Goal: Task Accomplishment & Management: Manage account settings

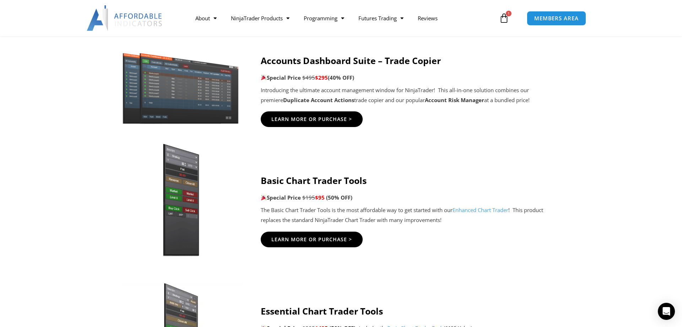
scroll to position [399, 0]
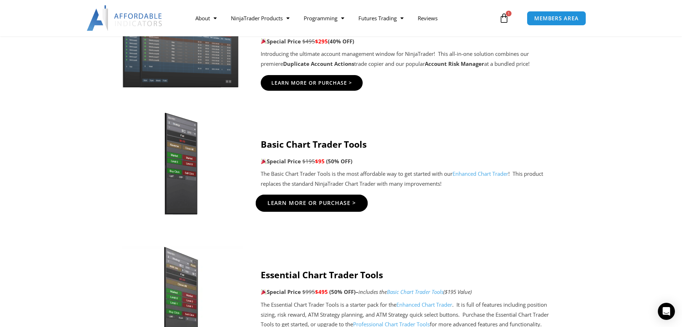
click at [311, 204] on span "Learn More Or Purchase >" at bounding box center [312, 202] width 89 height 5
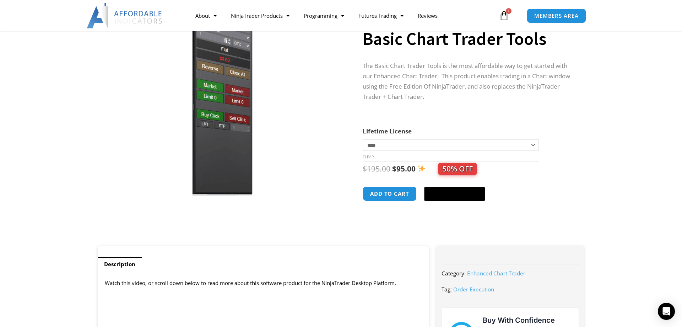
scroll to position [109, 0]
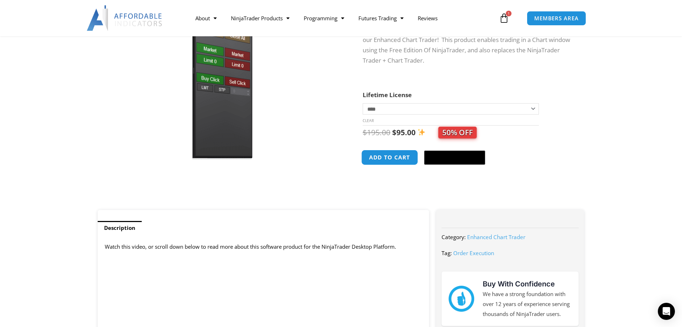
click at [390, 157] on button "Add to cart" at bounding box center [389, 157] width 57 height 15
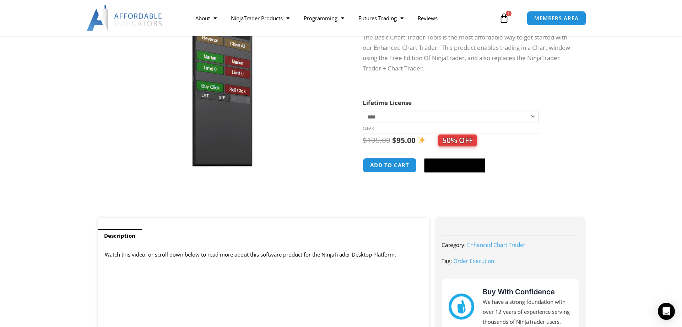
scroll to position [181, 0]
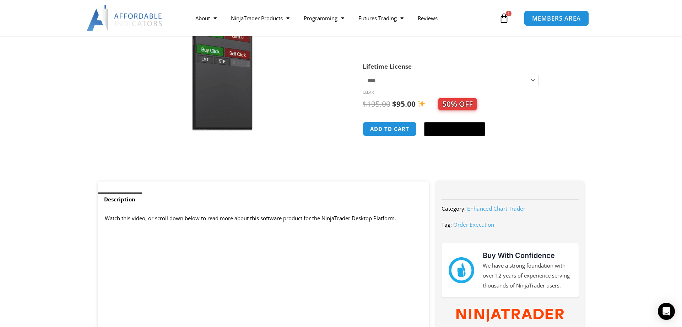
click at [564, 20] on span "MEMBERS AREA" at bounding box center [556, 18] width 49 height 6
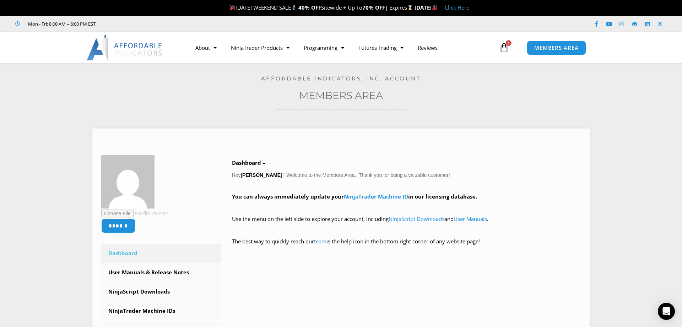
click at [504, 48] on icon at bounding box center [504, 48] width 10 height 10
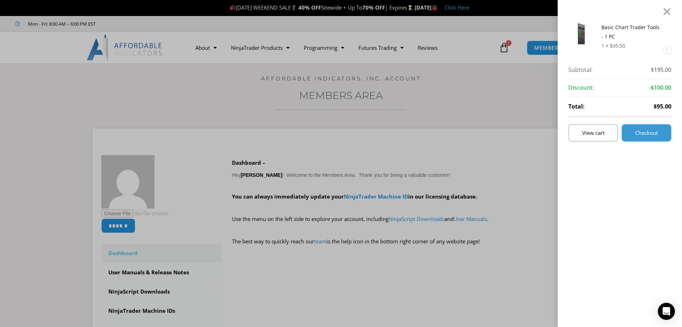
click at [649, 135] on span "Checkout" at bounding box center [647, 132] width 23 height 5
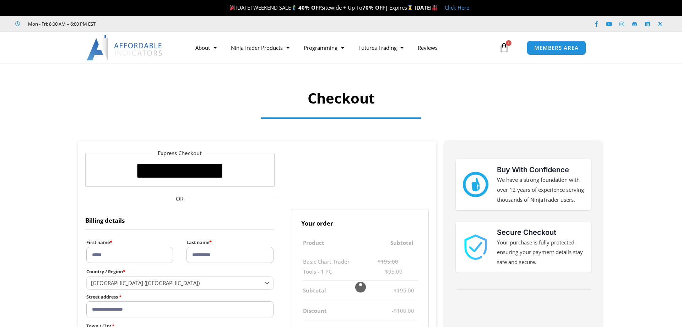
select select "**"
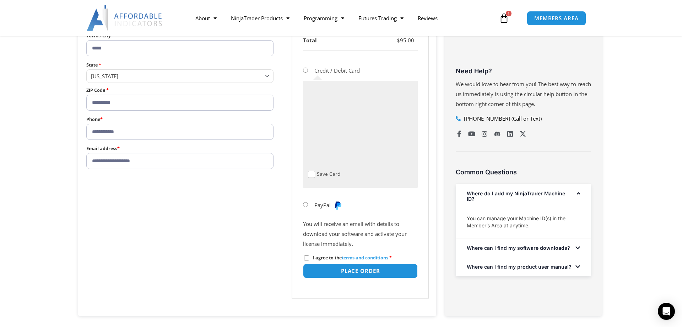
scroll to position [326, 0]
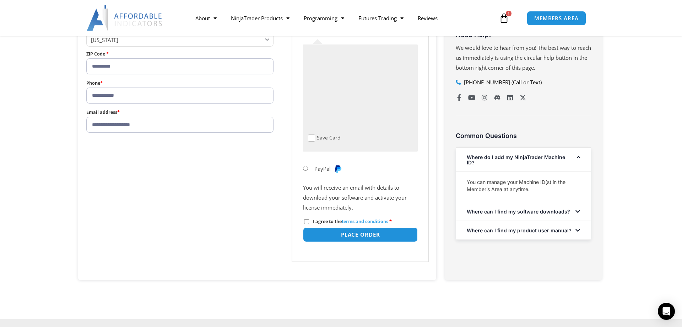
click at [544, 165] on link "Where do I add my NinjaTrader Machine ID?" at bounding box center [516, 159] width 98 height 11
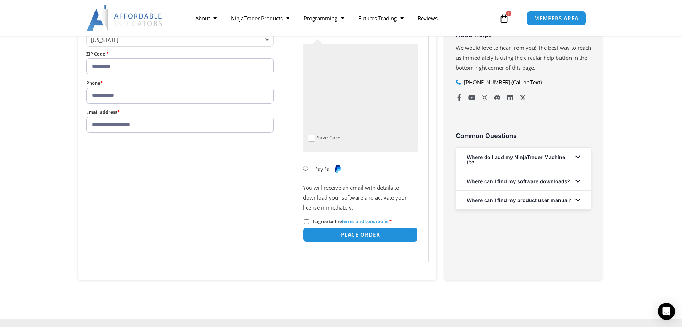
click at [544, 165] on link "Where do I add my NinjaTrader Machine ID?" at bounding box center [516, 159] width 98 height 11
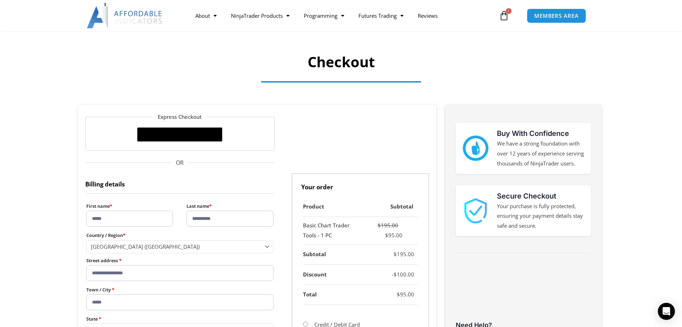
scroll to position [0, 0]
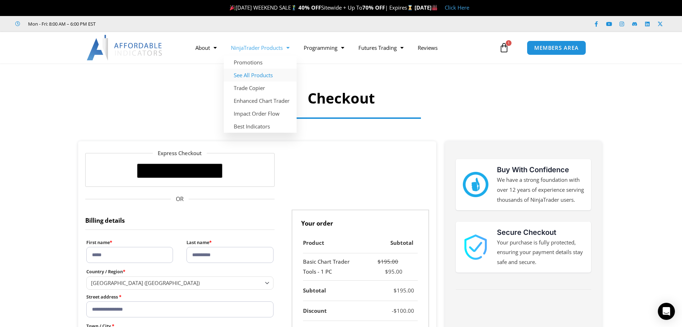
click at [254, 76] on link "See All Products" at bounding box center [260, 75] width 73 height 13
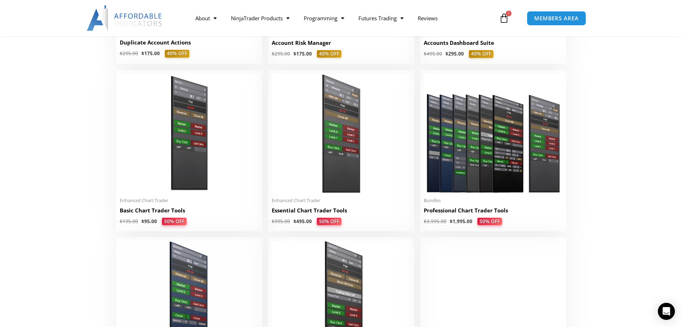
scroll to position [326, 0]
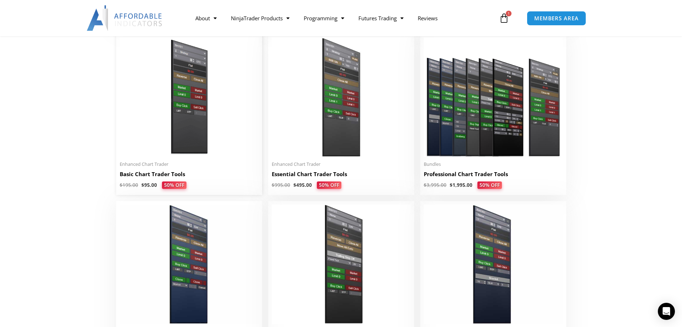
click at [200, 151] on img at bounding box center [189, 96] width 139 height 119
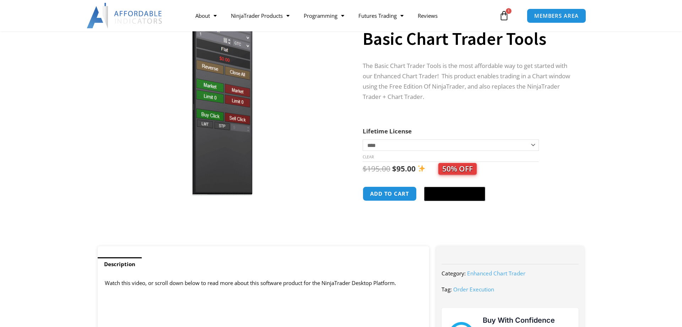
scroll to position [73, 0]
click at [363, 139] on select "**********" at bounding box center [451, 144] width 176 height 11
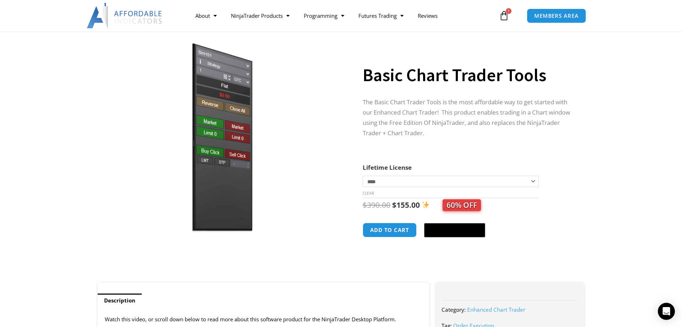
click at [363, 176] on select "**********" at bounding box center [451, 181] width 176 height 11
select select "*"
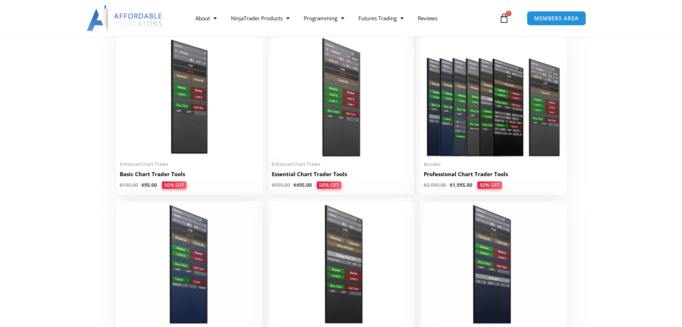
scroll to position [326, 0]
click at [313, 126] on img at bounding box center [341, 96] width 139 height 119
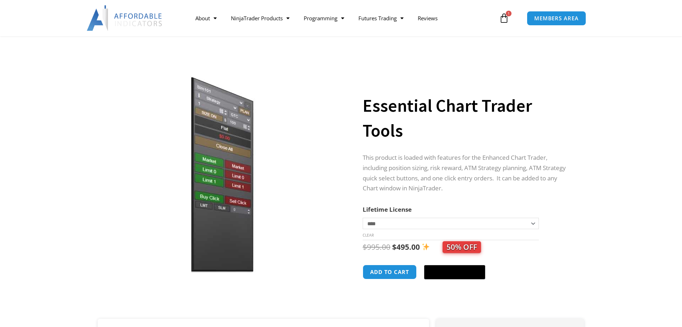
click at [363, 218] on select "**********" at bounding box center [451, 223] width 176 height 11
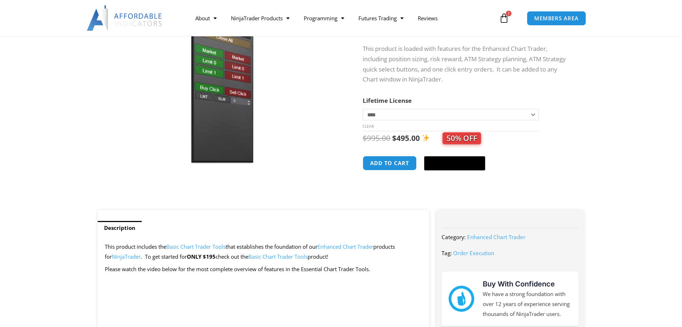
select select "*"
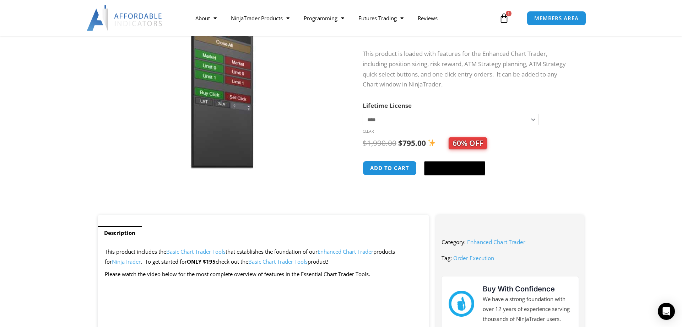
click at [506, 21] on icon at bounding box center [504, 18] width 10 height 10
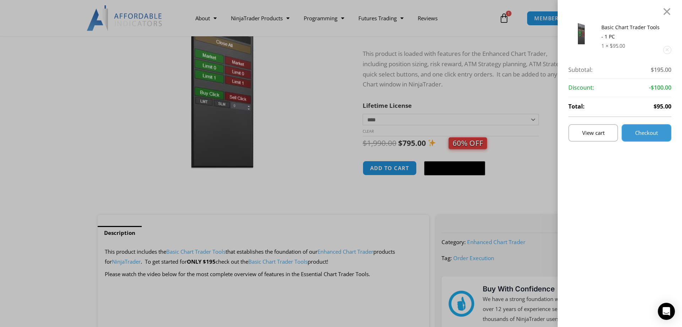
click at [644, 134] on span "Checkout" at bounding box center [647, 132] width 23 height 5
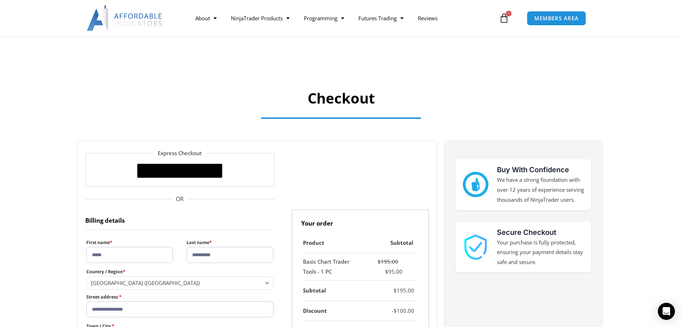
select select "**"
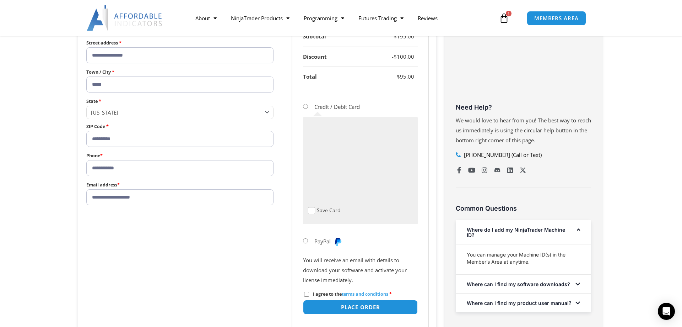
scroll to position [290, 0]
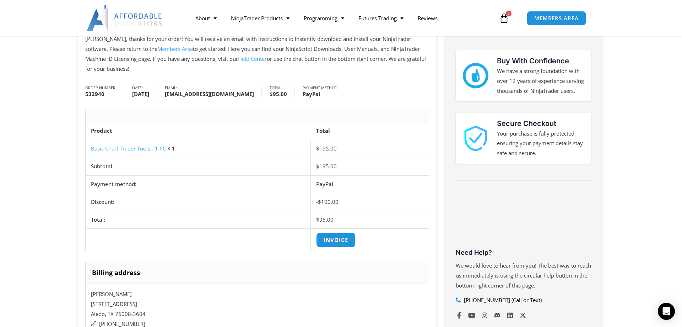
scroll to position [145, 0]
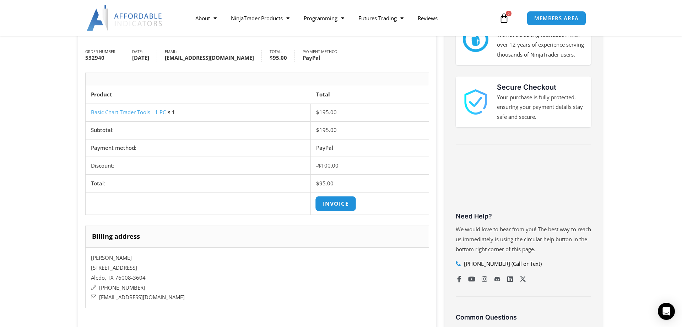
click at [335, 203] on link "Invoice" at bounding box center [336, 203] width 41 height 15
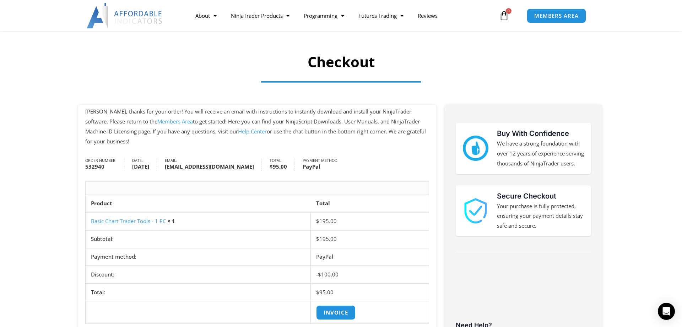
scroll to position [0, 0]
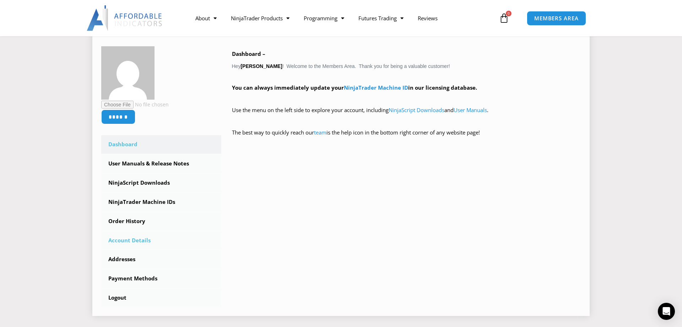
scroll to position [145, 0]
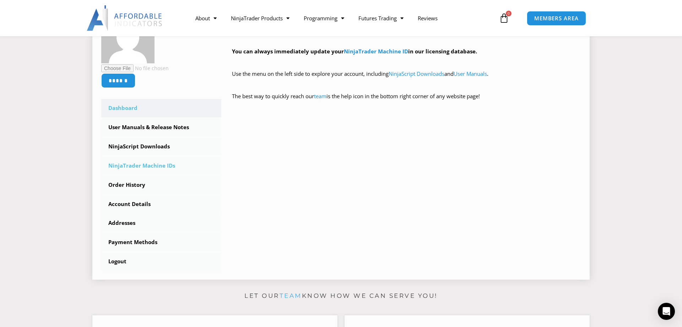
click at [148, 166] on link "NinjaTrader Machine IDs" at bounding box center [161, 165] width 120 height 18
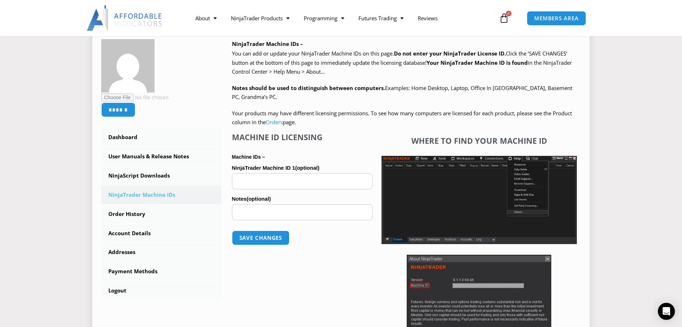
scroll to position [73, 0]
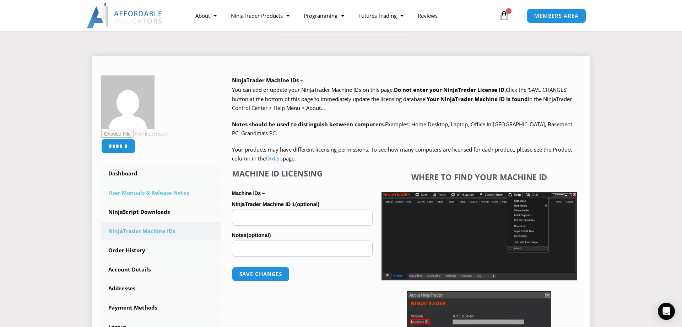
click at [156, 193] on link "User Manuals & Release Notes" at bounding box center [161, 192] width 120 height 18
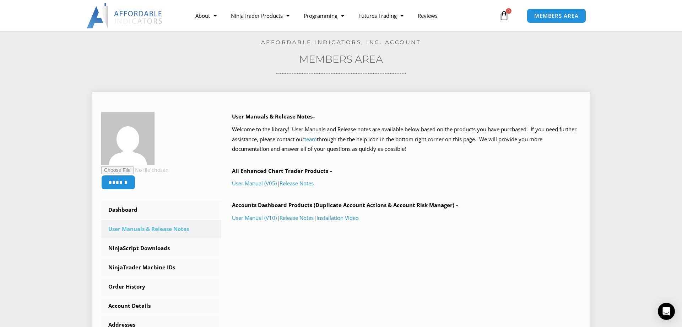
scroll to position [73, 0]
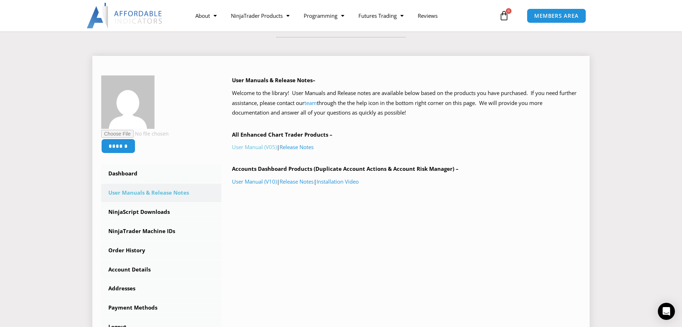
click at [253, 147] on link "User Manual (V05)" at bounding box center [254, 146] width 45 height 7
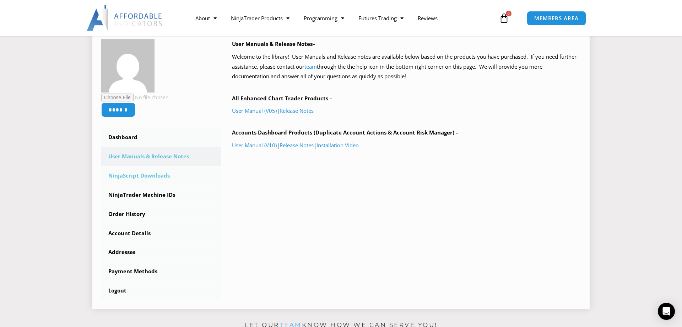
click at [148, 175] on link "NinjaScript Downloads" at bounding box center [161, 175] width 120 height 18
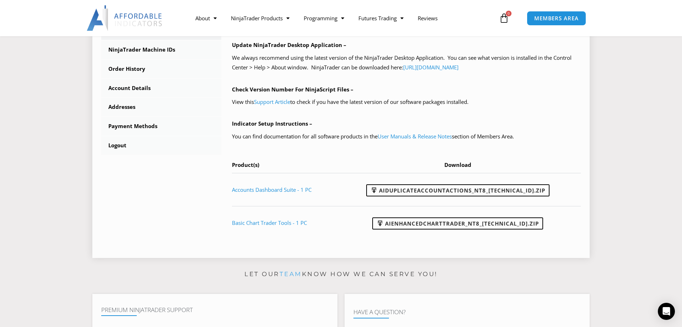
scroll to position [290, 0]
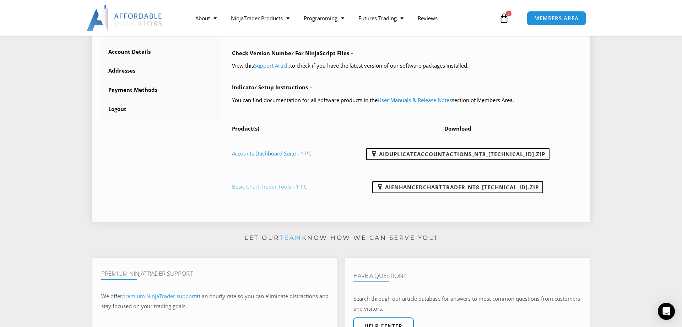
click at [259, 187] on link "Basic Chart Trader Tools - 1 PC" at bounding box center [269, 186] width 75 height 7
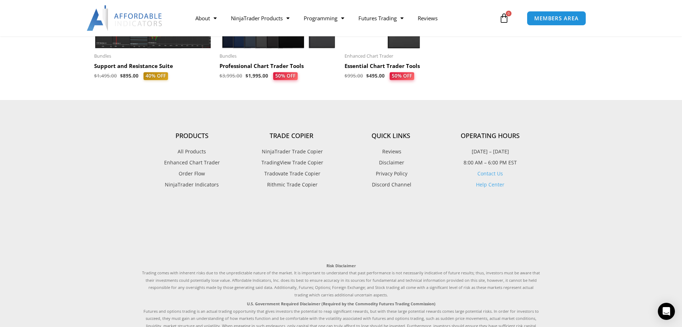
scroll to position [2103, 0]
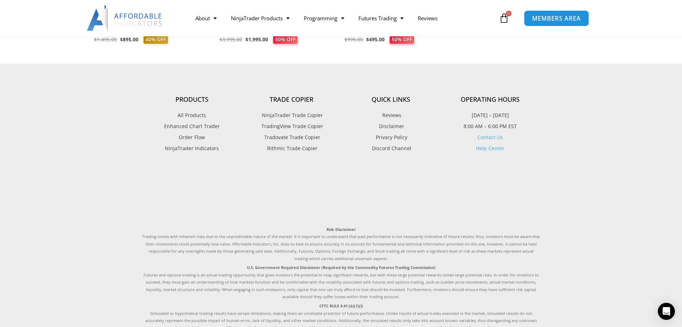
click at [548, 18] on span "MEMBERS AREA" at bounding box center [556, 18] width 49 height 6
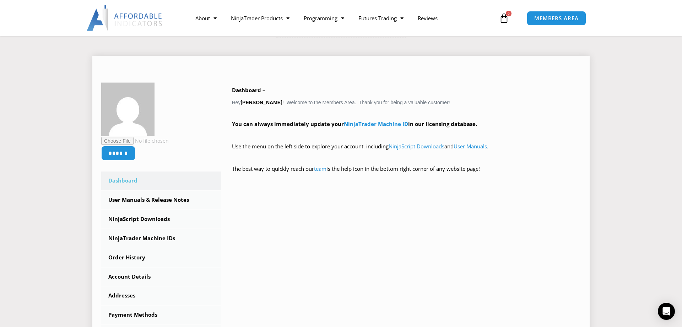
scroll to position [109, 0]
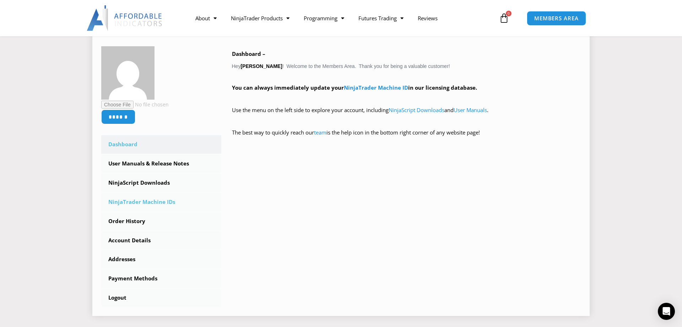
click at [154, 202] on link "NinjaTrader Machine IDs" at bounding box center [161, 202] width 120 height 18
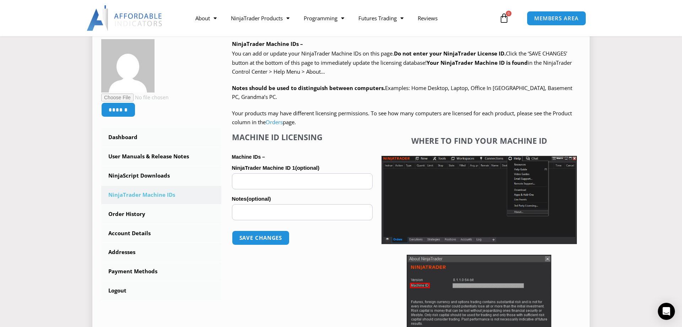
scroll to position [145, 0]
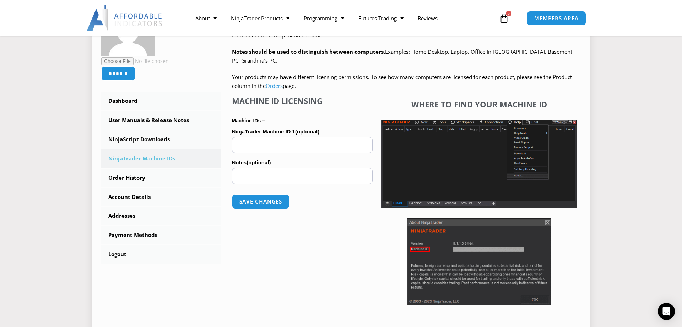
click at [285, 144] on input "NinjaTrader Machine ID 1 (optional)" at bounding box center [302, 145] width 141 height 16
paste input "**********"
type input "**********"
click at [254, 177] on input "Notes (optional)" at bounding box center [302, 176] width 141 height 16
type input "**********"
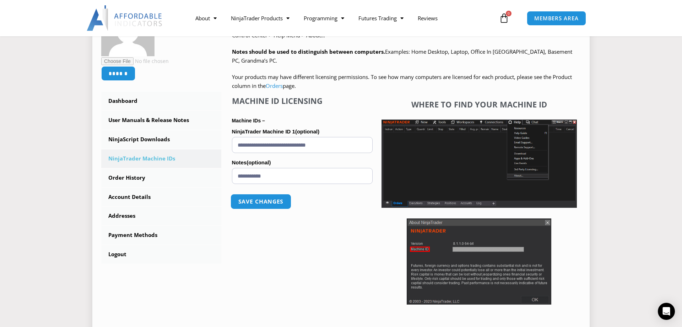
click at [256, 202] on button "Save changes" at bounding box center [260, 201] width 61 height 15
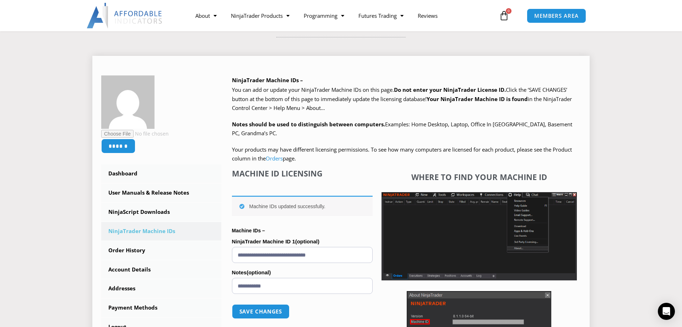
scroll to position [109, 0]
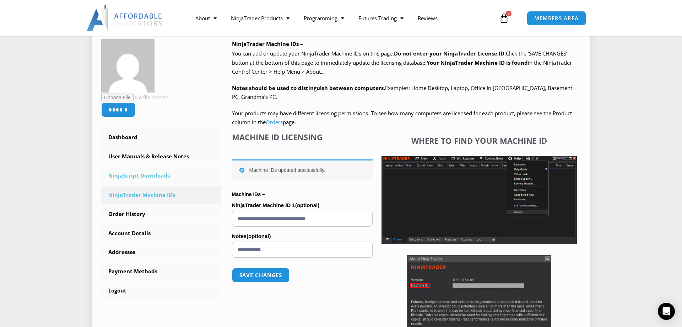
click at [146, 178] on link "NinjaScript Downloads" at bounding box center [161, 175] width 120 height 18
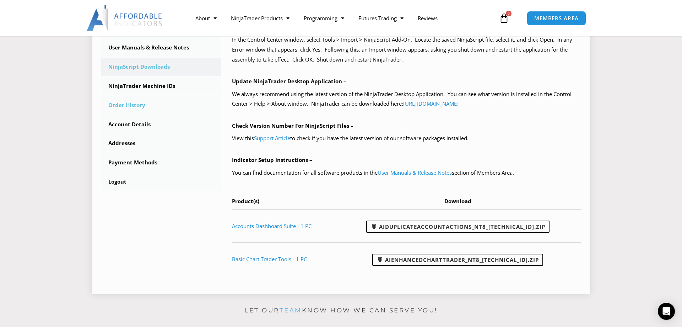
scroll to position [254, 0]
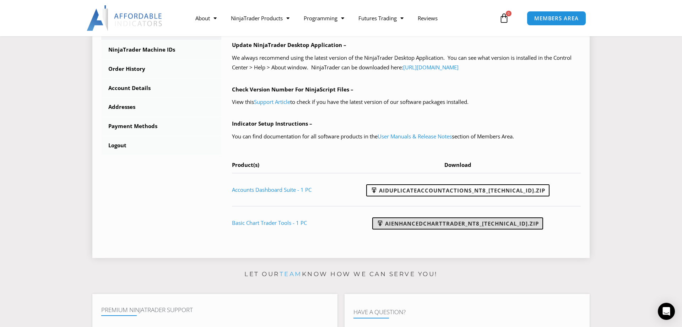
click at [448, 222] on link "AIEnhancedChartTrader_NT8_[TECHNICAL_ID].zip" at bounding box center [457, 223] width 171 height 12
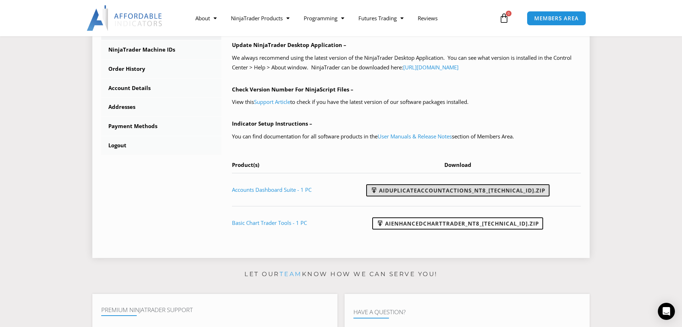
click at [433, 189] on link "AIDuplicateAccountActions_NT8_25.2.5.1.zip" at bounding box center [457, 190] width 183 height 12
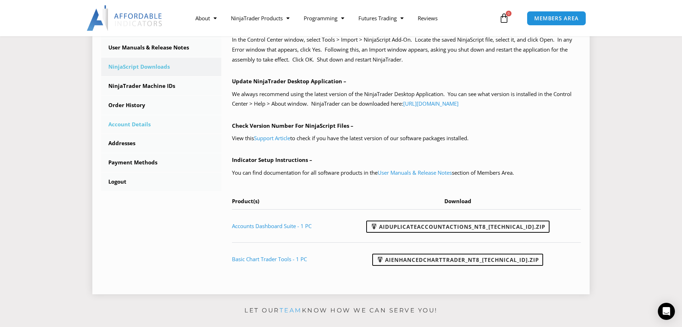
scroll to position [181, 0]
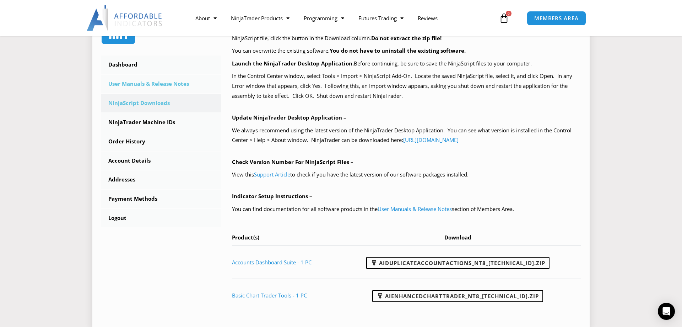
click at [161, 85] on link "User Manuals & Release Notes" at bounding box center [161, 84] width 120 height 18
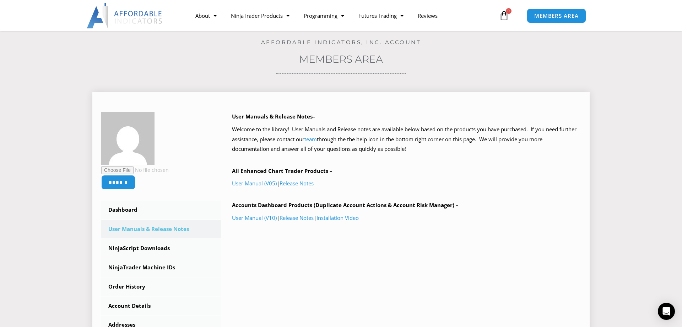
scroll to position [73, 0]
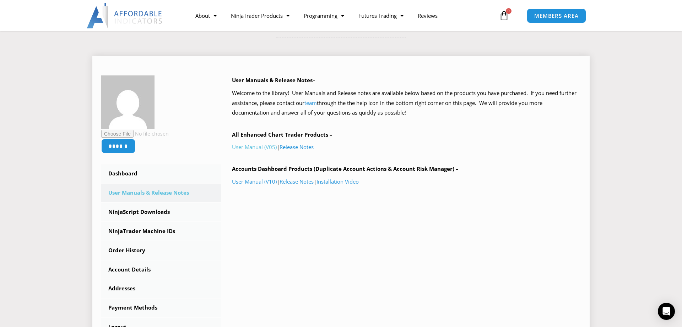
click at [254, 148] on link "User Manual (V05)" at bounding box center [254, 146] width 45 height 7
